Goal: Task Accomplishment & Management: Use online tool/utility

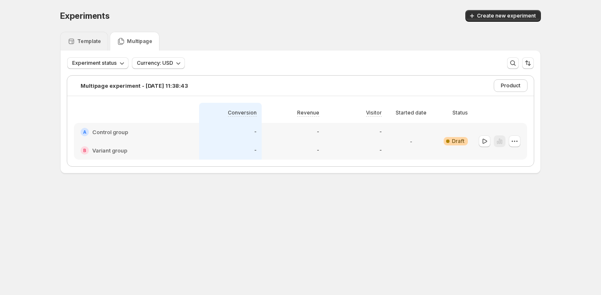
click at [88, 44] on p "Template" at bounding box center [89, 41] width 24 height 7
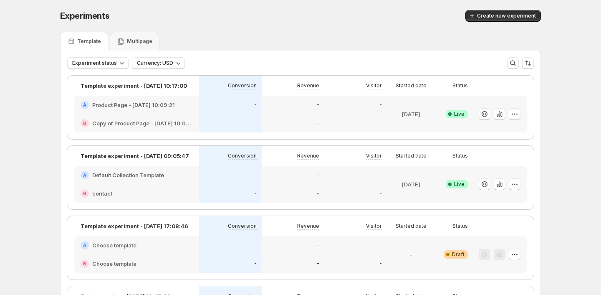
click at [221, 118] on div "-" at bounding box center [230, 123] width 63 height 18
